Goal: Transaction & Acquisition: Download file/media

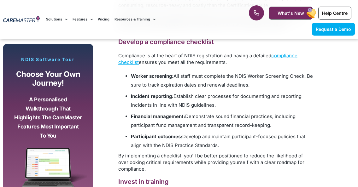
scroll to position [1209, 0]
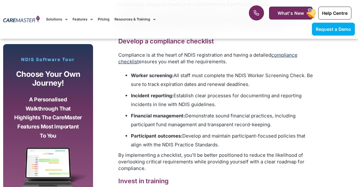
click at [287, 65] on span "compliance checklist" at bounding box center [207, 58] width 179 height 13
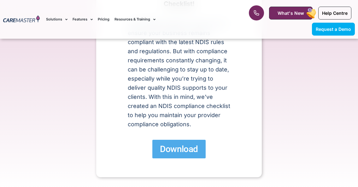
scroll to position [155, 0]
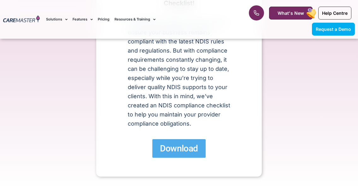
click at [174, 151] on span "Download" at bounding box center [179, 148] width 38 height 11
